Goal: Task Accomplishment & Management: Manage account settings

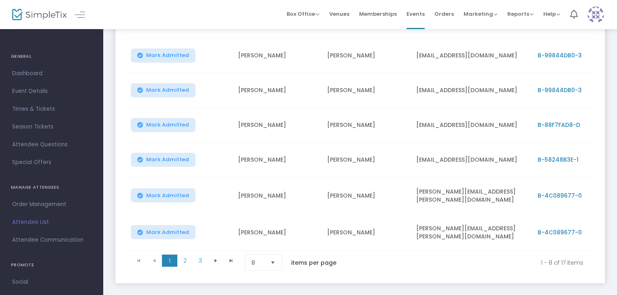
scroll to position [232, 0]
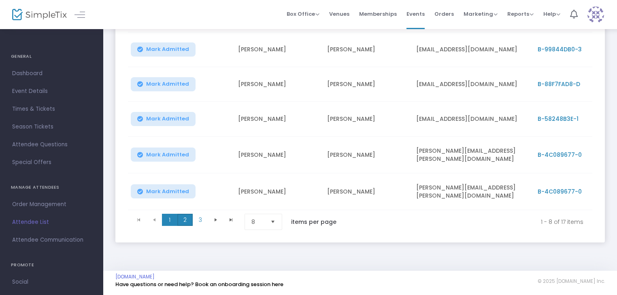
click at [185, 221] on span "2" at bounding box center [184, 220] width 15 height 12
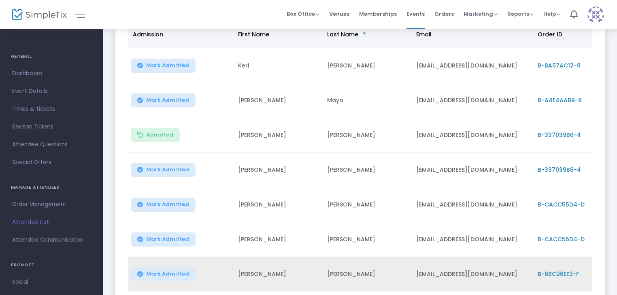
scroll to position [110, 0]
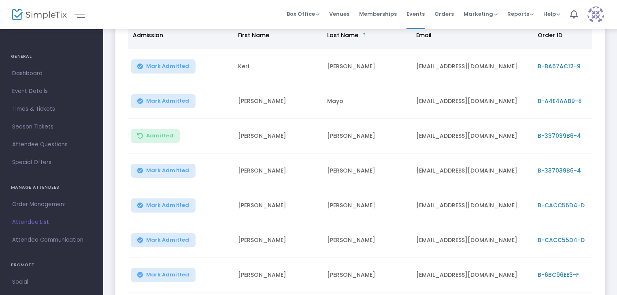
click at [174, 168] on span "Mark Admitted" at bounding box center [167, 171] width 43 height 6
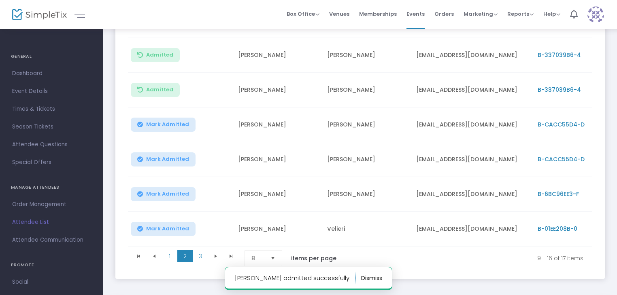
scroll to position [232, 0]
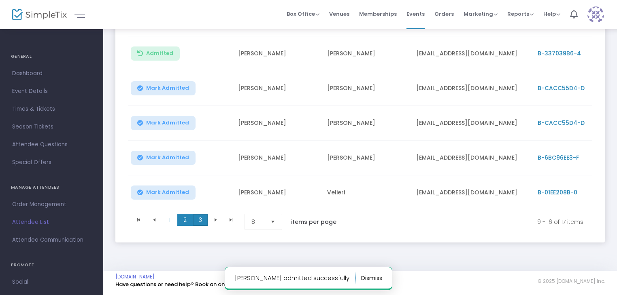
click at [204, 216] on span "3" at bounding box center [200, 220] width 15 height 12
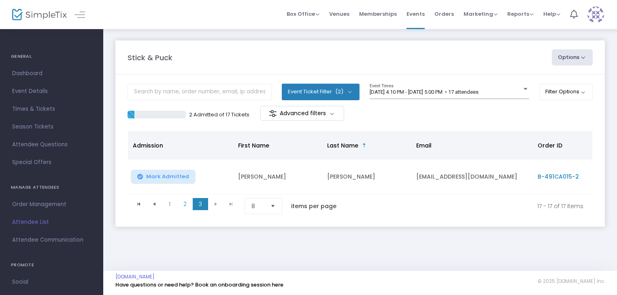
scroll to position [0, 0]
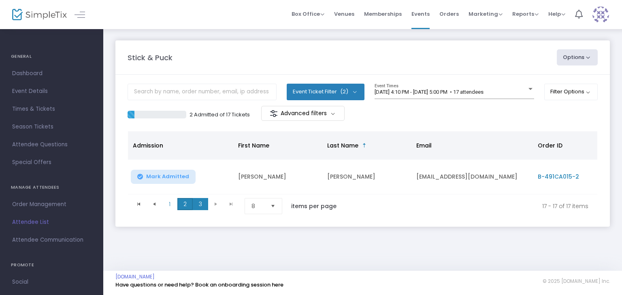
click at [187, 208] on span "2" at bounding box center [184, 204] width 15 height 12
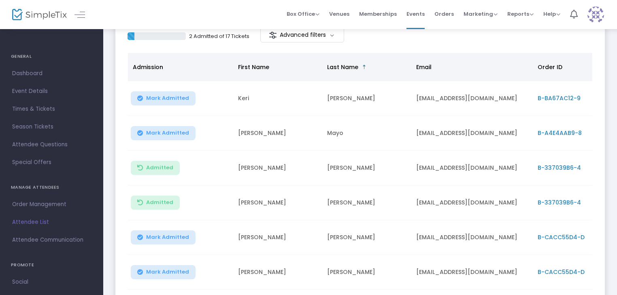
scroll to position [121, 0]
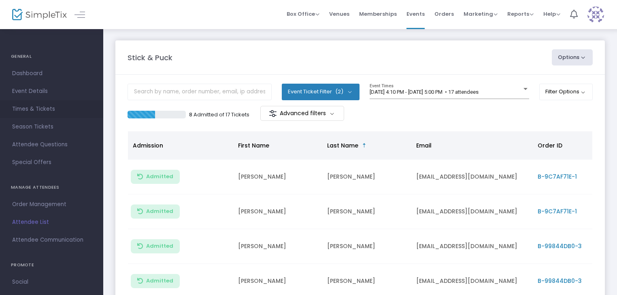
click at [45, 110] on span "Times & Tickets" at bounding box center [51, 109] width 79 height 11
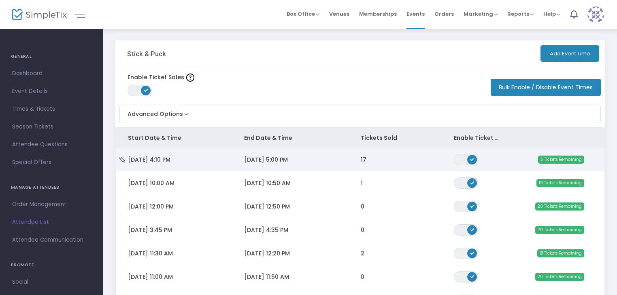
click at [210, 149] on td "[DATE] 4:10 PM" at bounding box center [174, 159] width 116 height 23
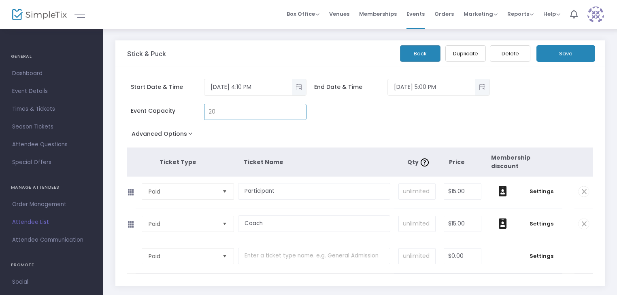
click at [214, 110] on input "20" at bounding box center [255, 111] width 102 height 15
type input "19"
click at [552, 55] on button "Save" at bounding box center [565, 53] width 59 height 17
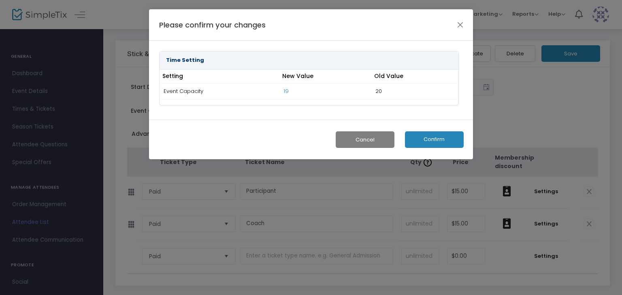
click at [438, 133] on button "Confirm" at bounding box center [434, 140] width 59 height 17
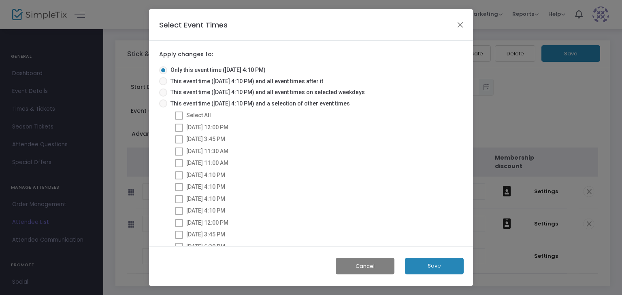
click at [425, 265] on button "Save" at bounding box center [434, 266] width 59 height 17
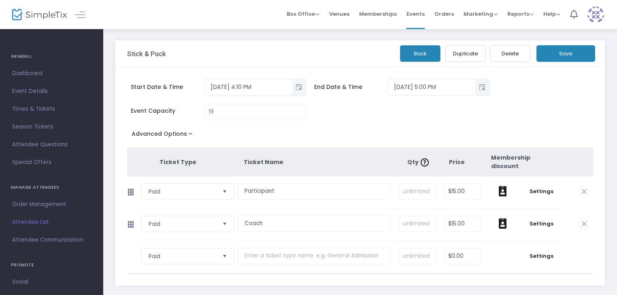
click at [422, 59] on button "Back" at bounding box center [420, 53] width 40 height 17
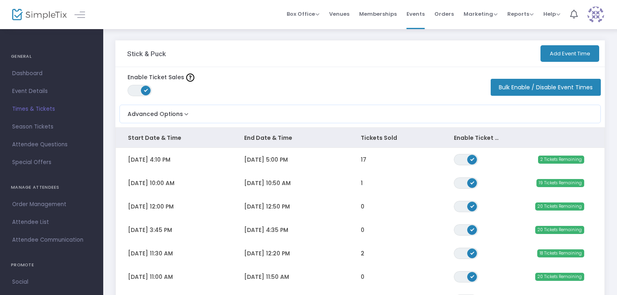
click at [41, 111] on span "Times & Tickets" at bounding box center [51, 109] width 79 height 11
click at [38, 216] on link "Attendee List" at bounding box center [51, 223] width 103 height 18
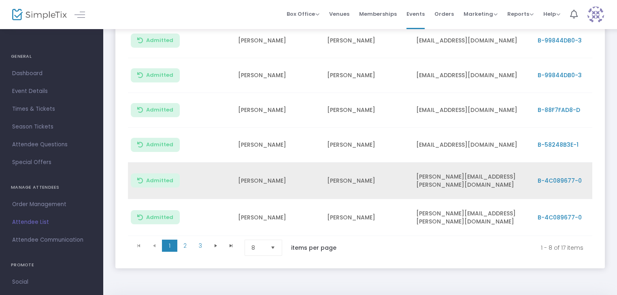
scroll to position [232, 0]
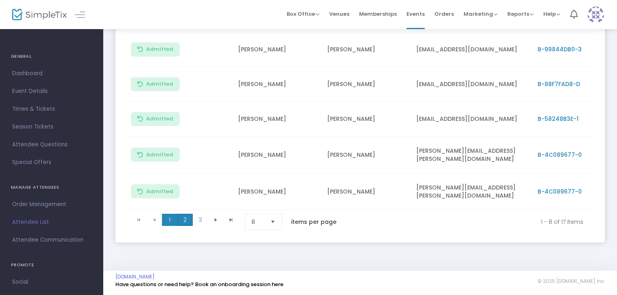
click at [184, 214] on span "2" at bounding box center [184, 220] width 15 height 12
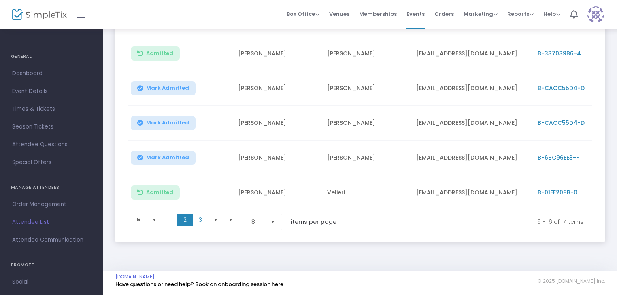
scroll to position [191, 0]
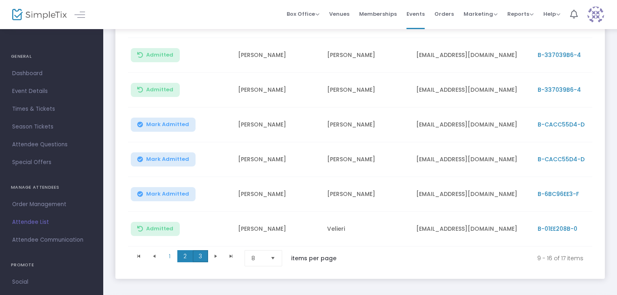
click at [198, 259] on span "3" at bounding box center [200, 256] width 15 height 12
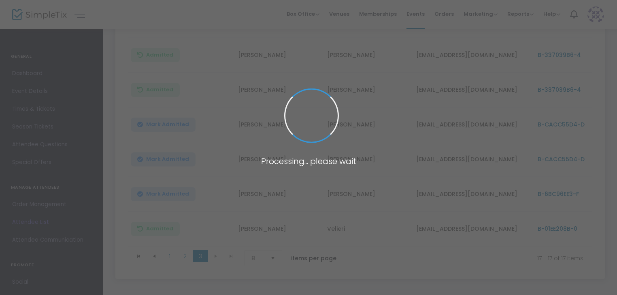
scroll to position [0, 0]
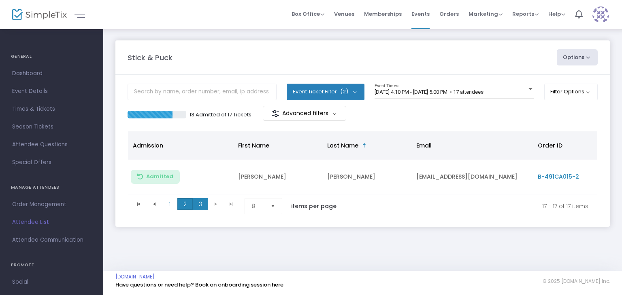
click at [186, 207] on span "2" at bounding box center [184, 204] width 15 height 12
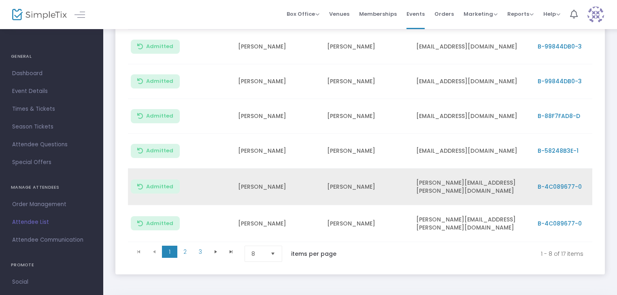
scroll to position [232, 0]
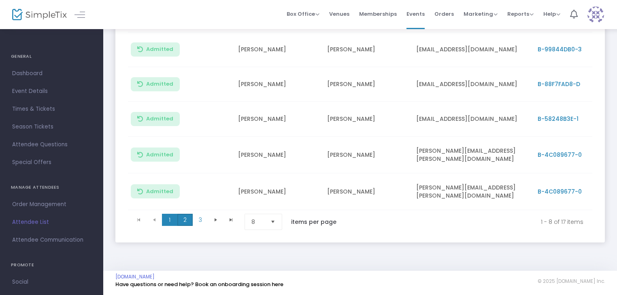
click at [183, 217] on span "2" at bounding box center [184, 220] width 15 height 12
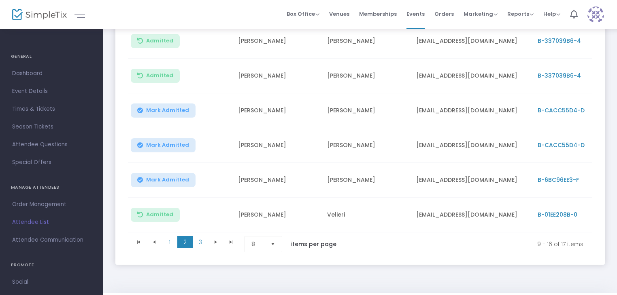
scroll to position [191, 0]
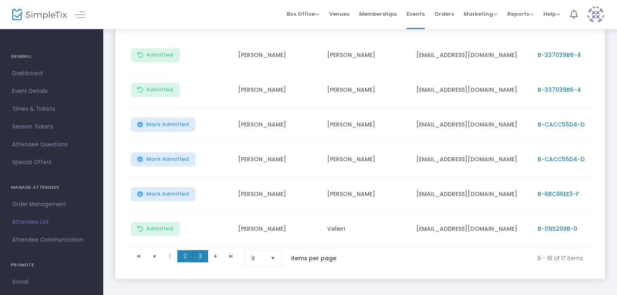
click at [204, 255] on span "3" at bounding box center [200, 256] width 15 height 12
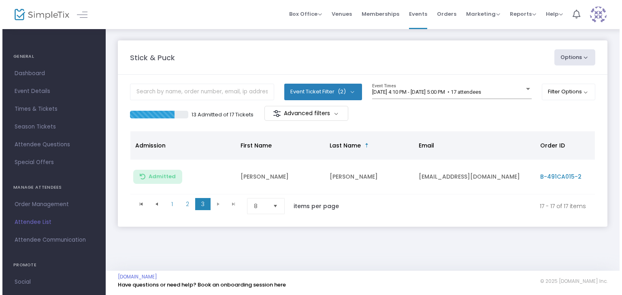
scroll to position [0, 0]
